Goal: Transaction & Acquisition: Purchase product/service

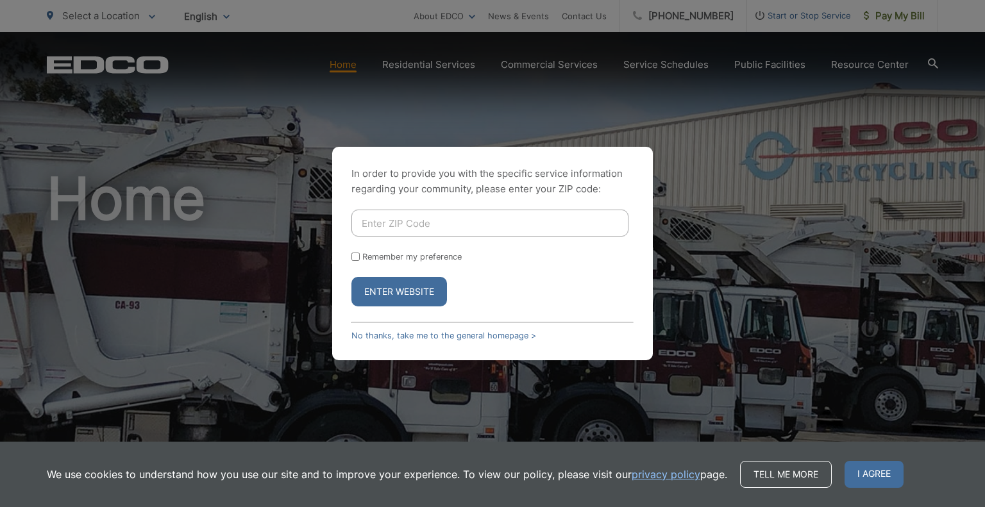
click at [388, 217] on input "Enter ZIP Code" at bounding box center [490, 223] width 277 height 27
type input "91945"
click at [352, 277] on button "Enter Website" at bounding box center [400, 292] width 96 height 30
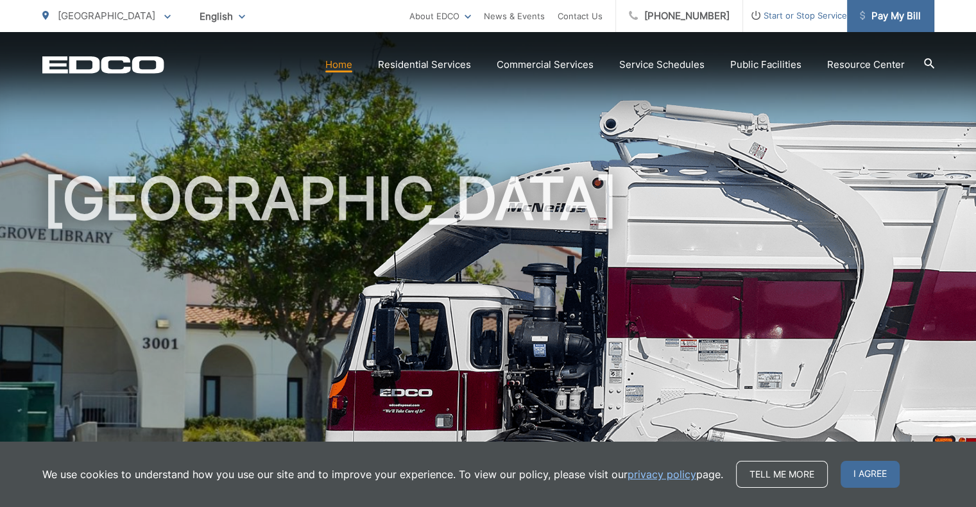
click at [870, 8] on span "Pay My Bill" at bounding box center [890, 15] width 61 height 15
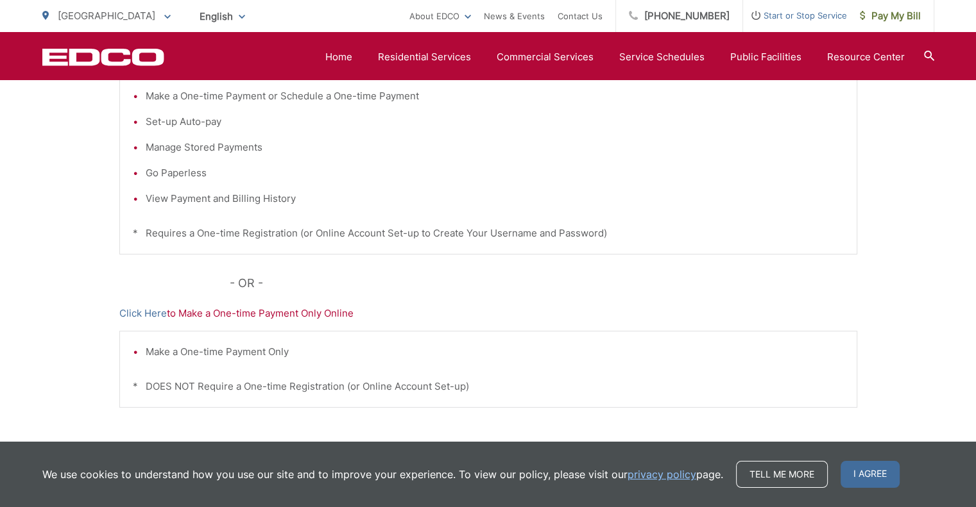
scroll to position [404, 0]
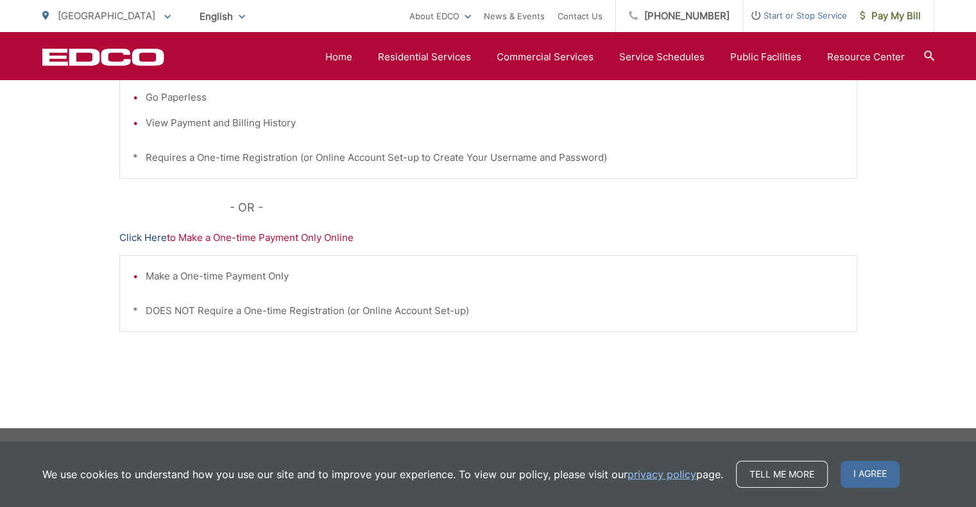
click at [137, 238] on link "Click Here" at bounding box center [142, 237] width 47 height 15
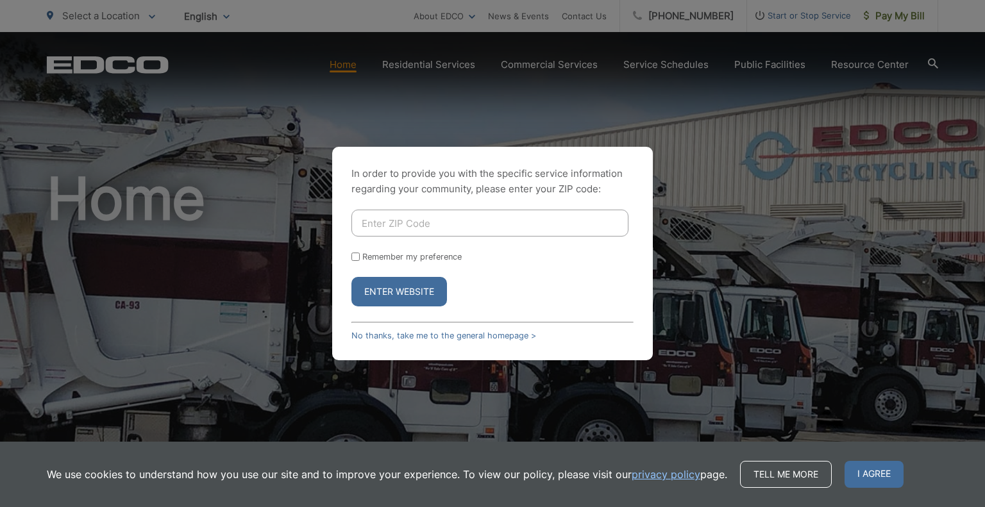
click at [479, 223] on input "Enter ZIP Code" at bounding box center [490, 223] width 277 height 27
type input "91945"
click at [393, 296] on button "Enter Website" at bounding box center [400, 292] width 96 height 30
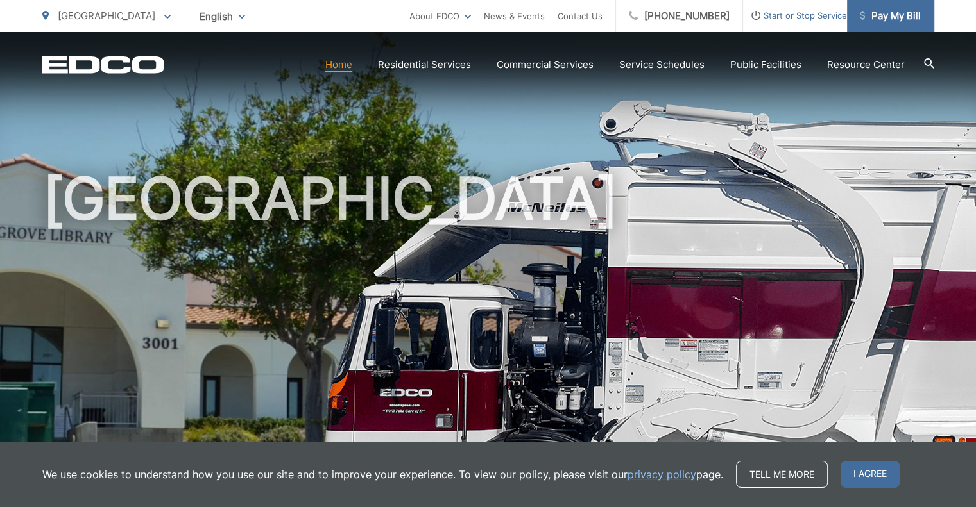
click at [883, 19] on span "Pay My Bill" at bounding box center [890, 15] width 61 height 15
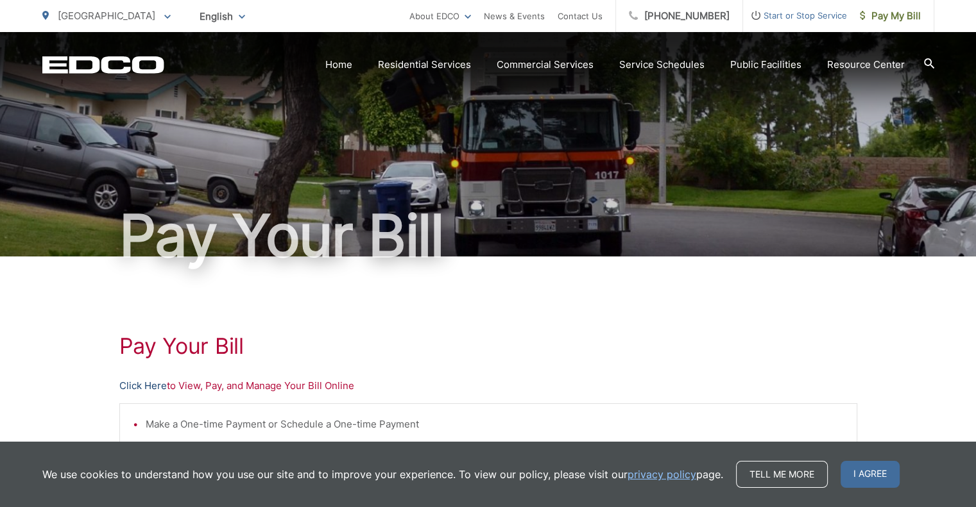
click at [144, 386] on link "Click Here" at bounding box center [142, 386] width 47 height 15
